Goal: Information Seeking & Learning: Learn about a topic

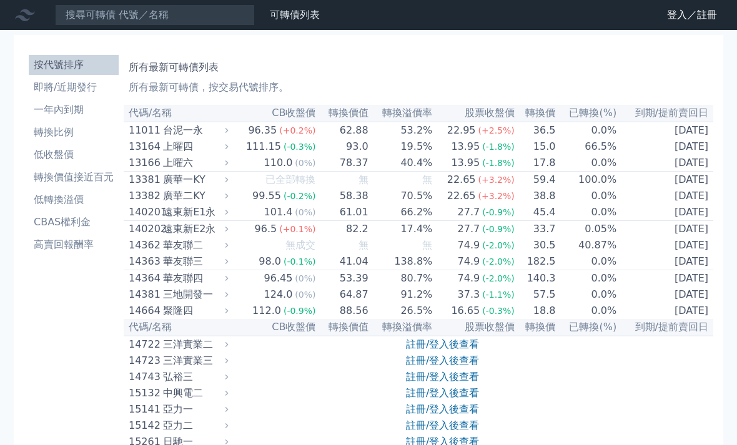
click at [77, 90] on li "即將/近期發行" at bounding box center [74, 87] width 90 height 15
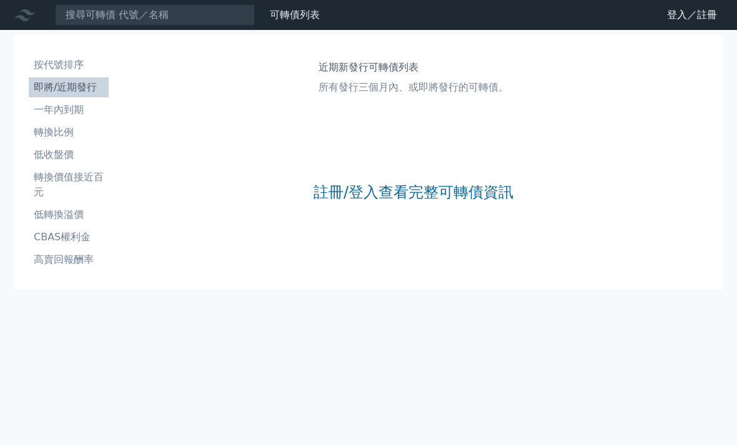
click at [71, 112] on li "一年內到期" at bounding box center [69, 109] width 80 height 15
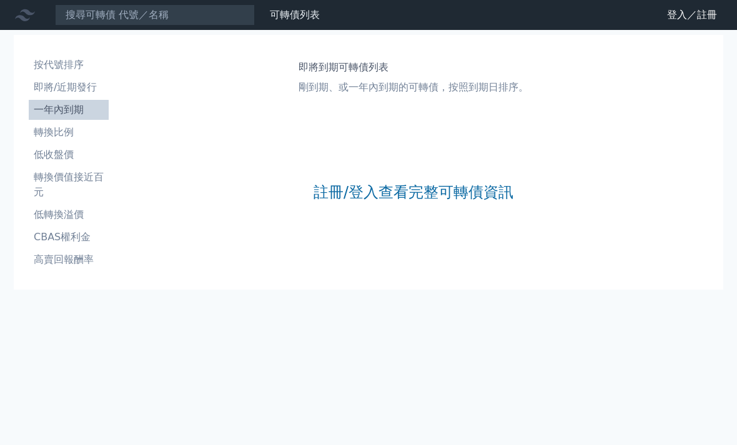
click at [58, 112] on li "一年內到期" at bounding box center [69, 109] width 80 height 15
click at [73, 135] on li "轉換比例" at bounding box center [69, 132] width 80 height 15
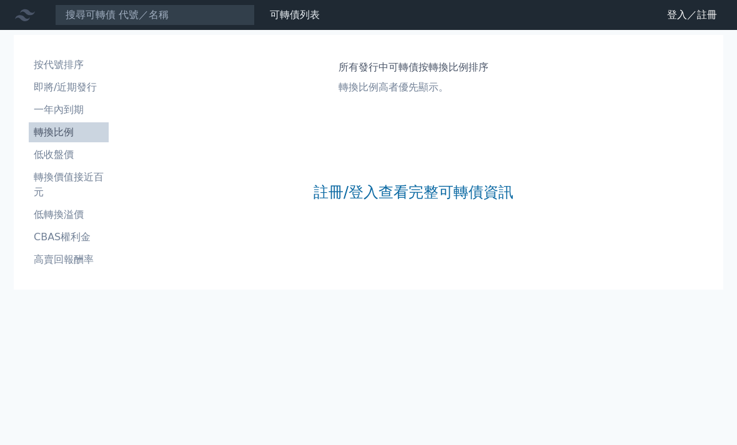
click at [76, 151] on li "低收盤價" at bounding box center [69, 154] width 80 height 15
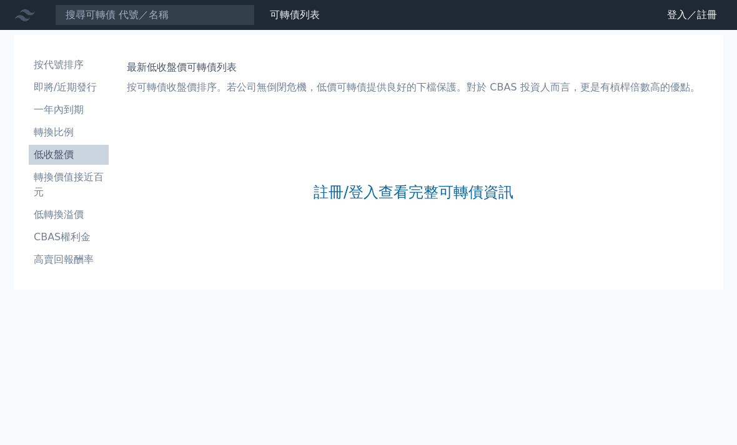
click at [82, 154] on li "低收盤價" at bounding box center [69, 154] width 80 height 15
click at [93, 177] on li "轉換價值接近百元" at bounding box center [69, 185] width 80 height 30
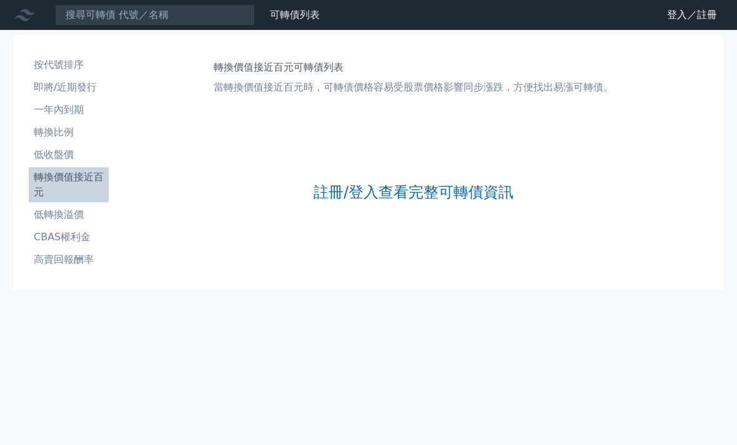
click at [106, 175] on li "轉換價值接近百元" at bounding box center [69, 185] width 80 height 30
click at [84, 200] on link "轉換價值接近百元" at bounding box center [69, 184] width 80 height 35
click at [95, 210] on li "低轉換溢價" at bounding box center [69, 214] width 80 height 15
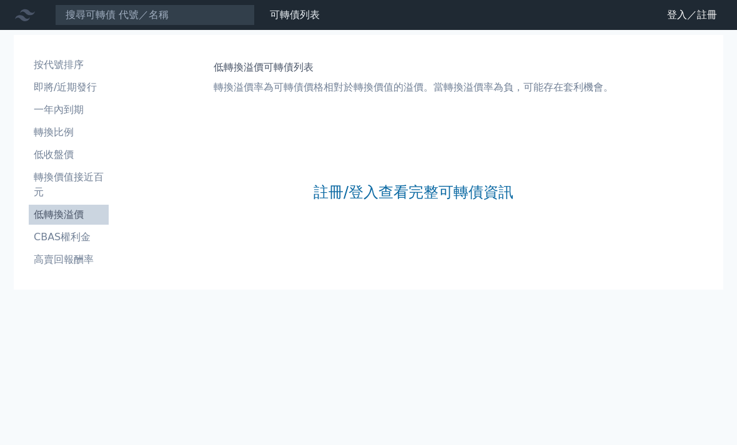
click at [89, 214] on li "低轉換溢價" at bounding box center [69, 214] width 80 height 15
